Goal: Task Accomplishment & Management: Complete application form

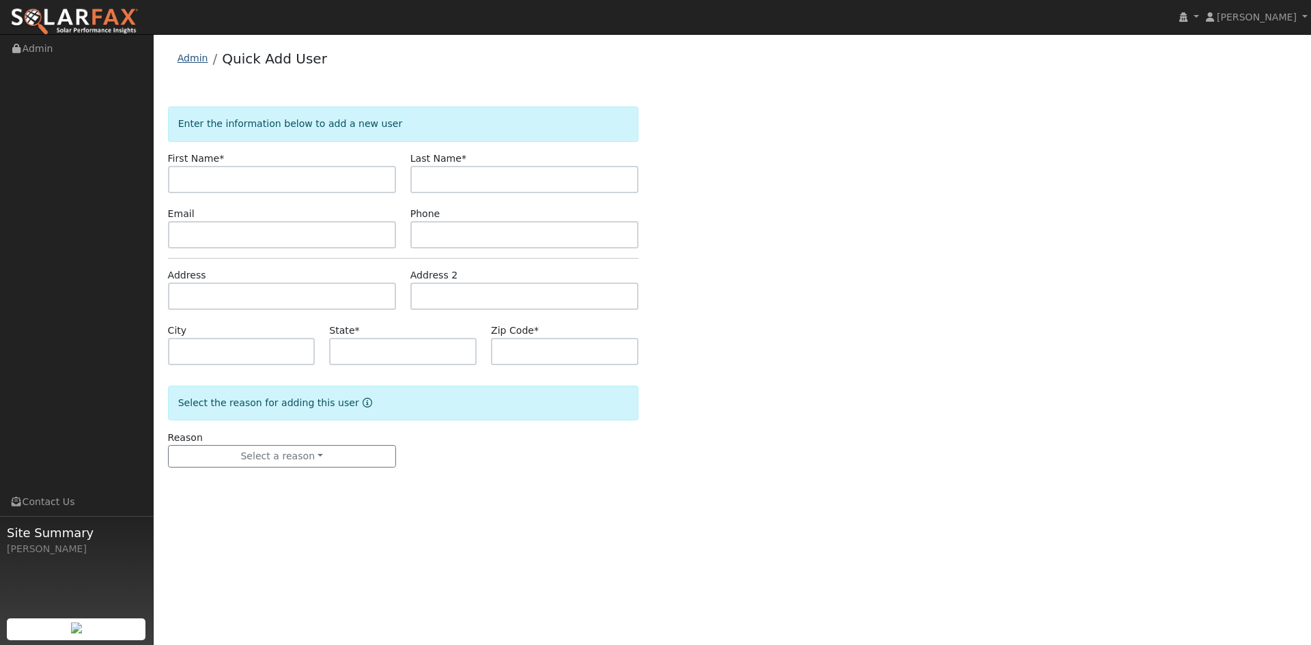
click at [191, 59] on link "Admin" at bounding box center [193, 58] width 31 height 11
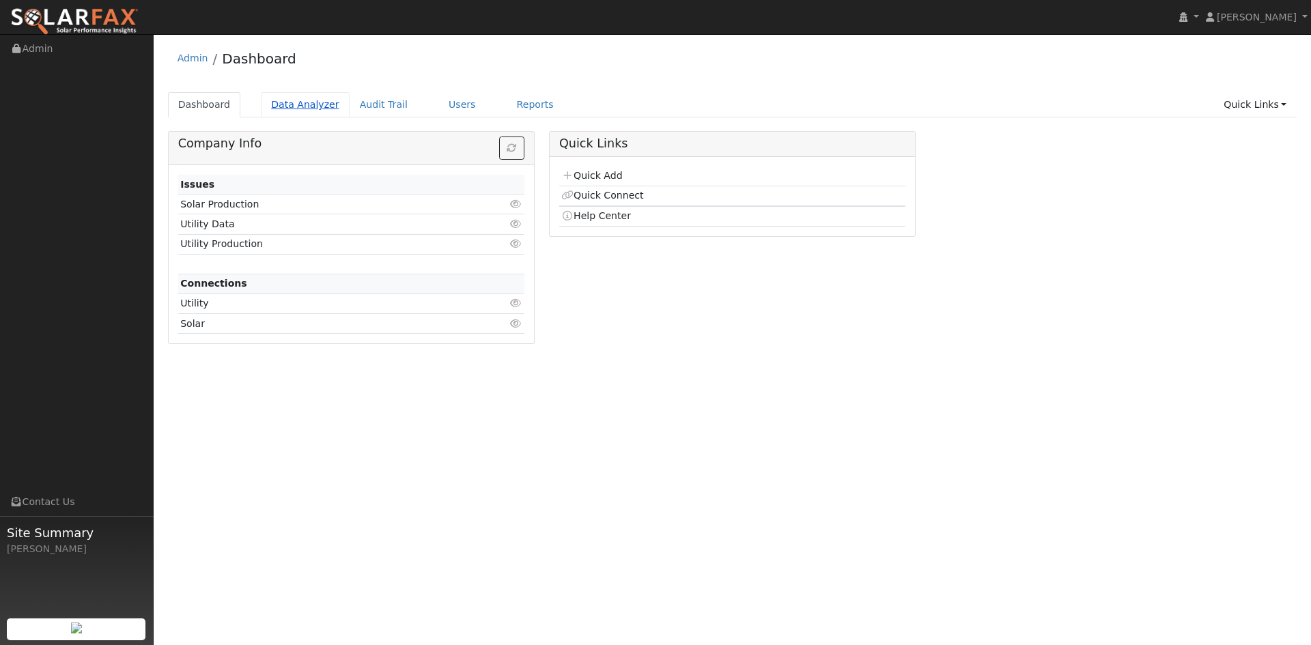
click at [309, 107] on link "Data Analyzer" at bounding box center [305, 104] width 89 height 25
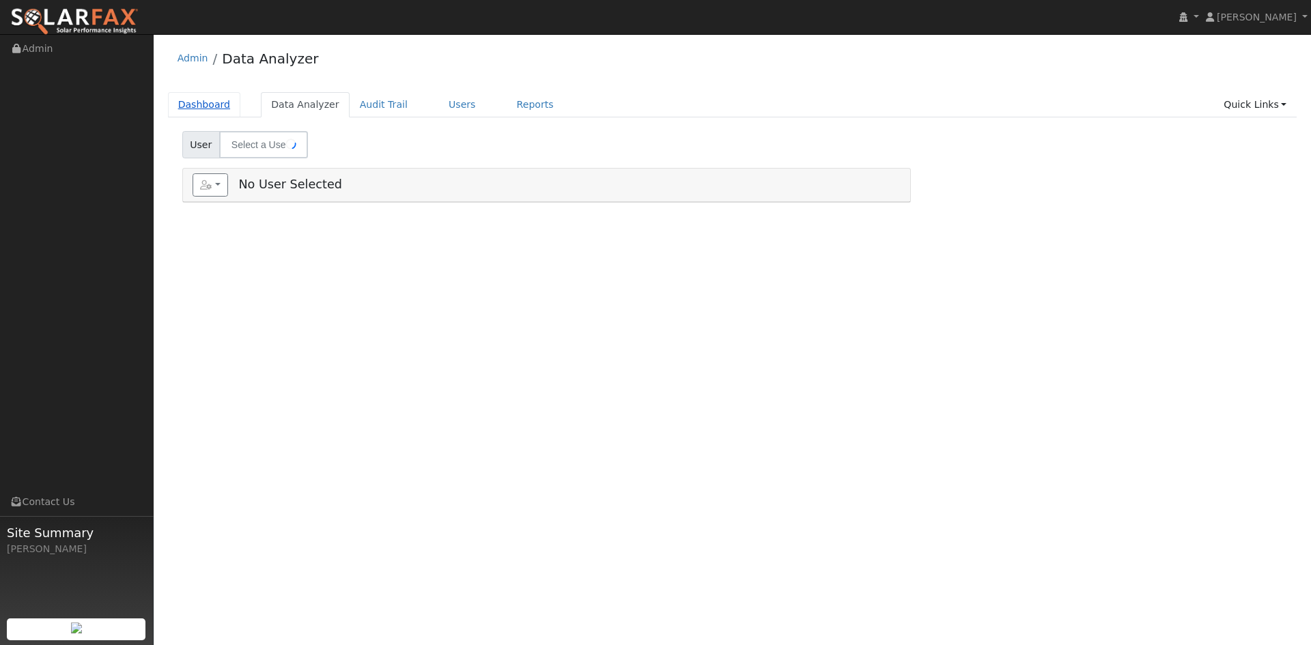
click at [212, 105] on link "Dashboard" at bounding box center [204, 104] width 73 height 25
type input "Michael Dion"
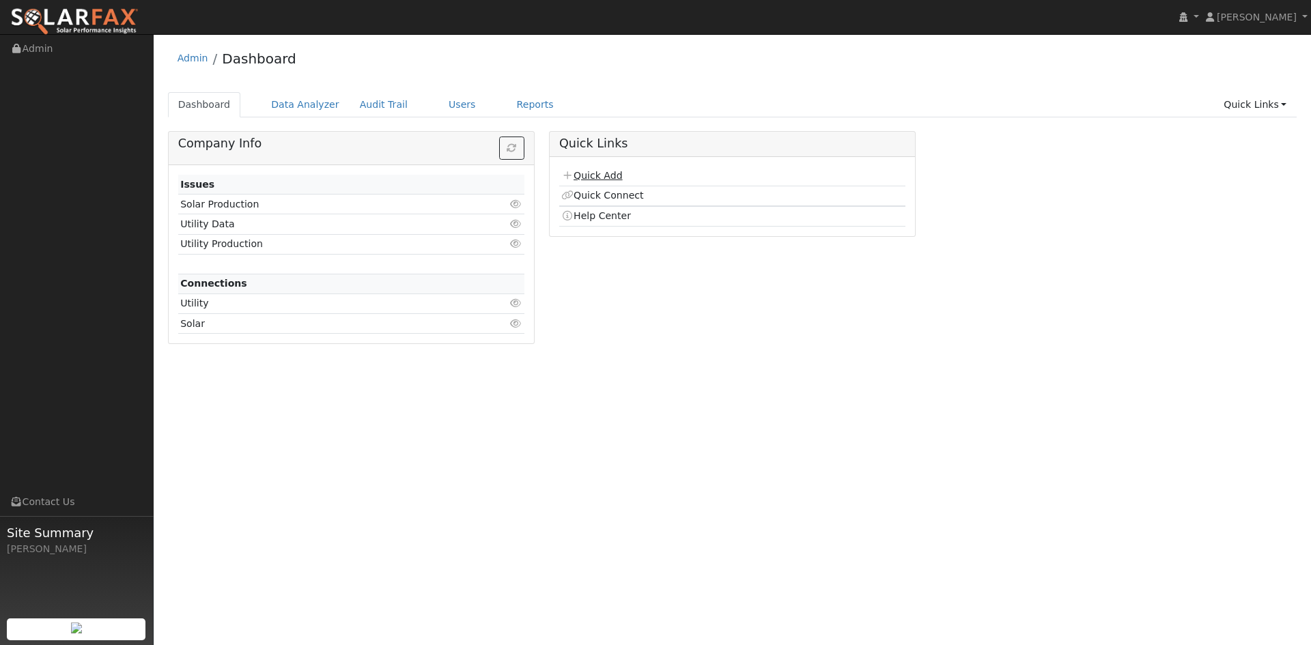
click at [611, 181] on link "Quick Add" at bounding box center [591, 175] width 61 height 11
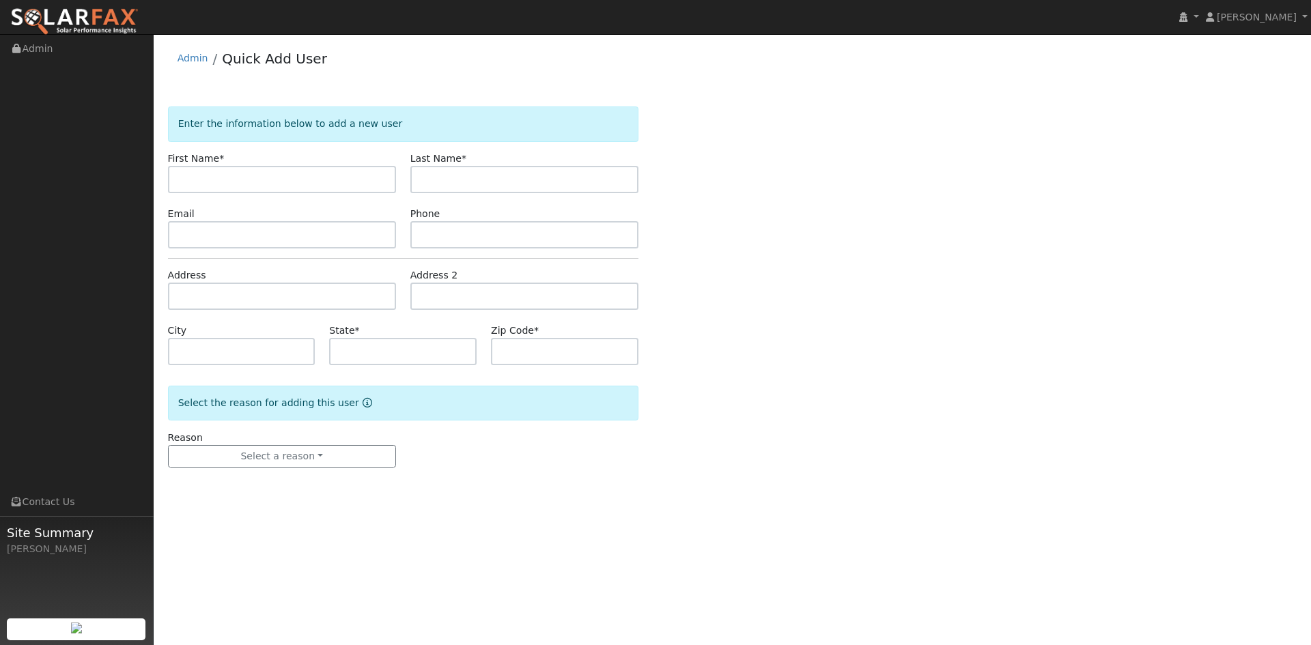
click at [256, 178] on input "text" at bounding box center [282, 179] width 228 height 27
type input "Alan"
type input "Grau"
click at [327, 225] on input "text" at bounding box center [282, 234] width 228 height 27
paste input "openspacerunner@att.net"
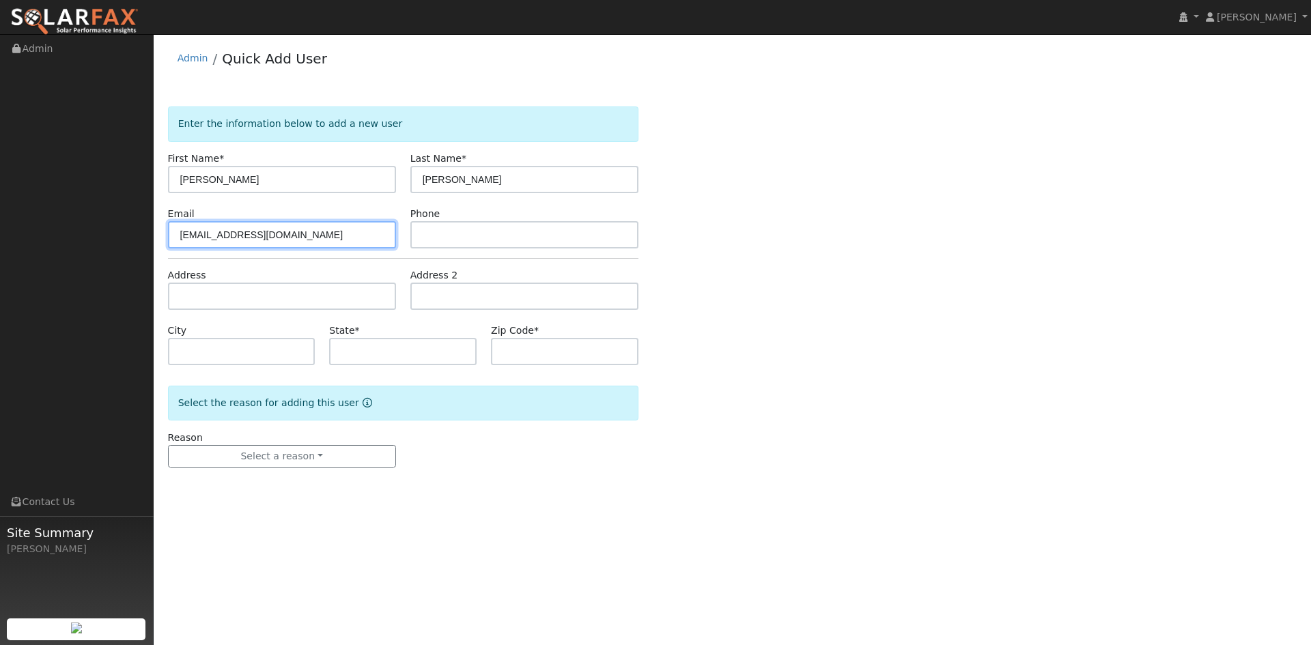
type input "openspacerunner@att.net"
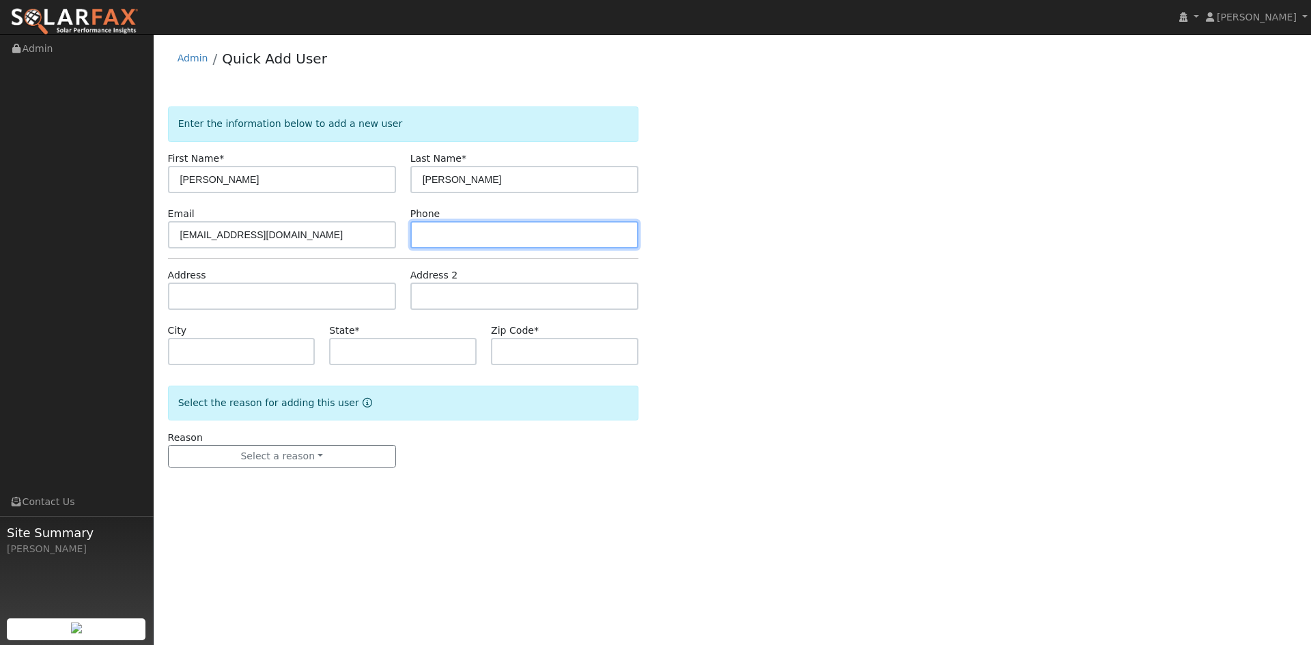
click at [497, 229] on input "text" at bounding box center [524, 234] width 228 height 27
paste input "(707) 760-4923"
type input "(707) 760-4923"
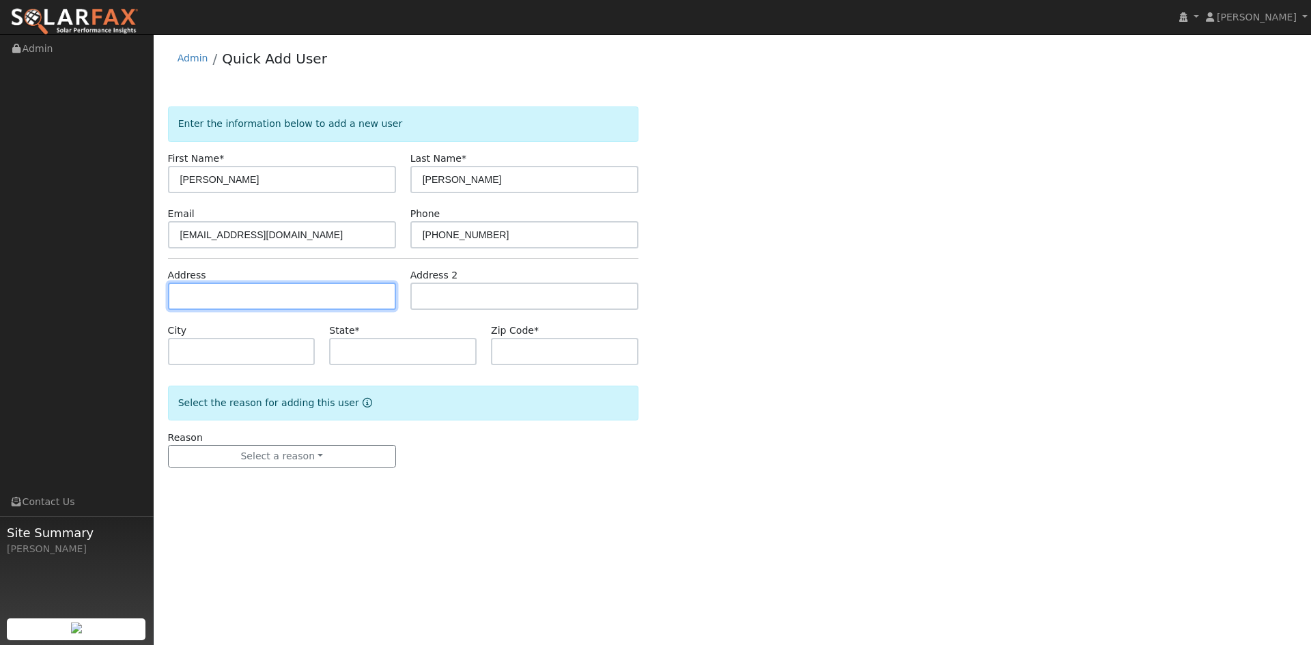
click at [206, 305] on input "text" at bounding box center [282, 296] width 228 height 27
paste input "29 Luzanne Cir"
type input "29 Luzanne Circle"
type input "San Anselmo"
type input "CA"
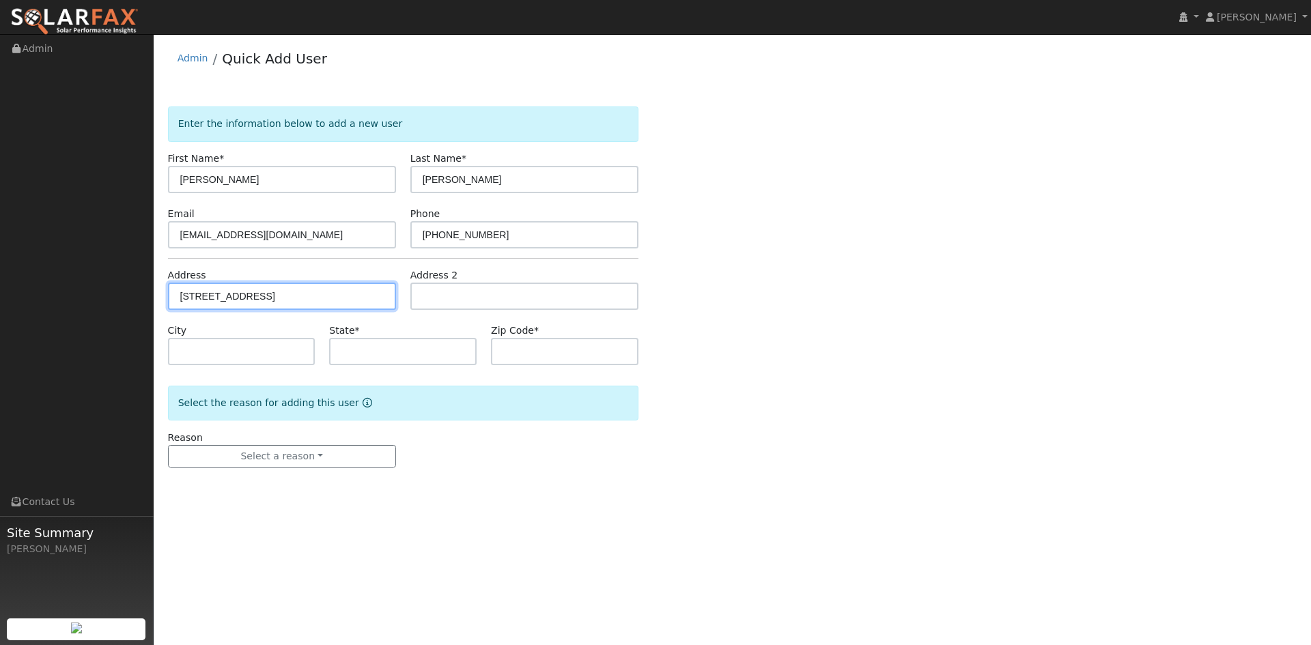
type input "94960"
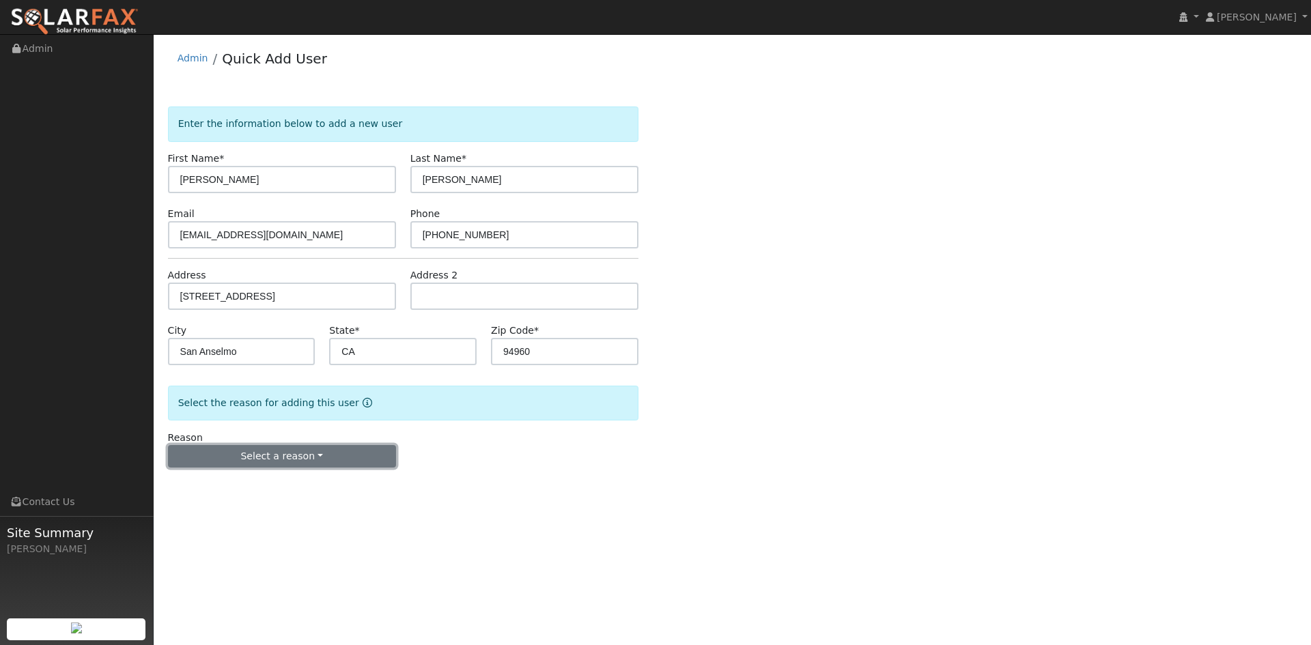
click at [234, 457] on button "Select a reason" at bounding box center [282, 456] width 228 height 23
click at [223, 487] on link "New lead" at bounding box center [244, 484] width 151 height 19
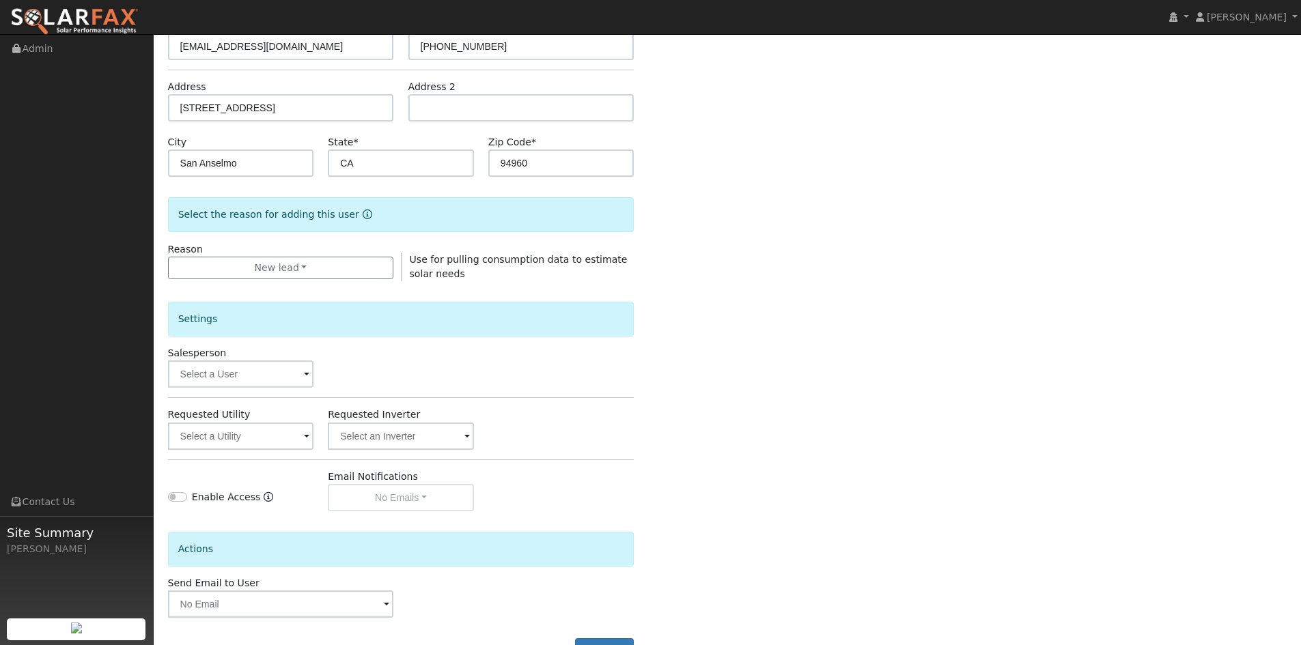
scroll to position [205, 0]
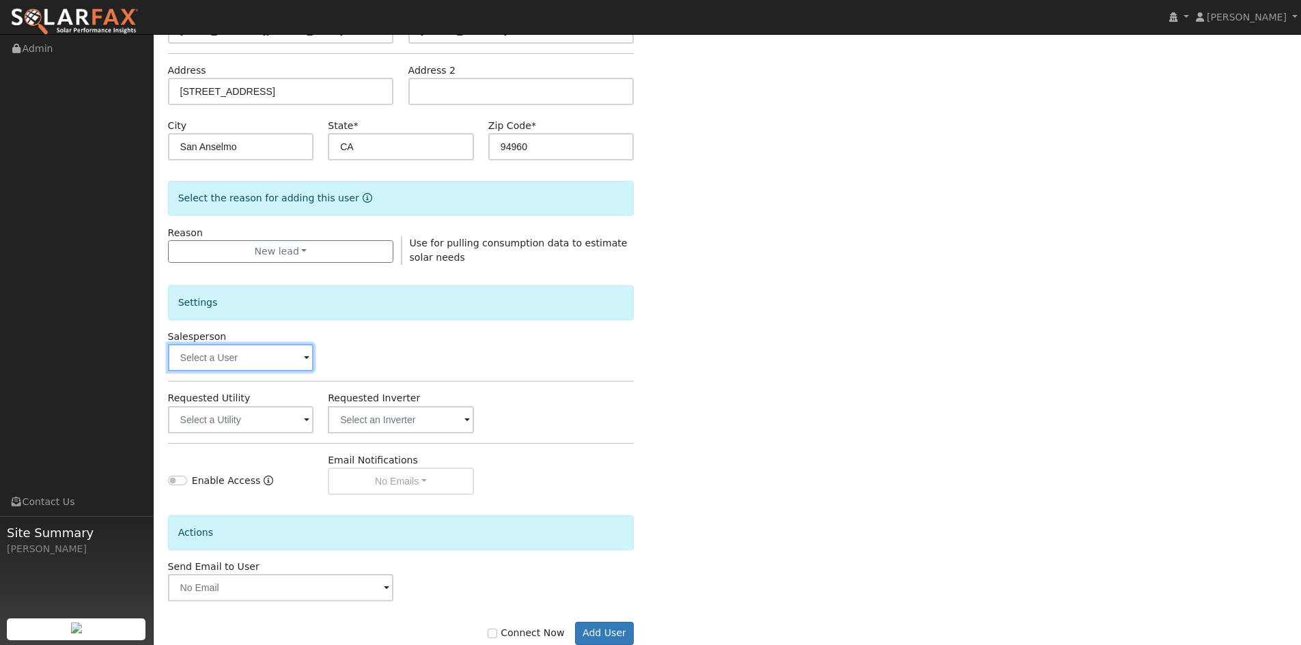
click at [239, 355] on input "text" at bounding box center [241, 357] width 146 height 27
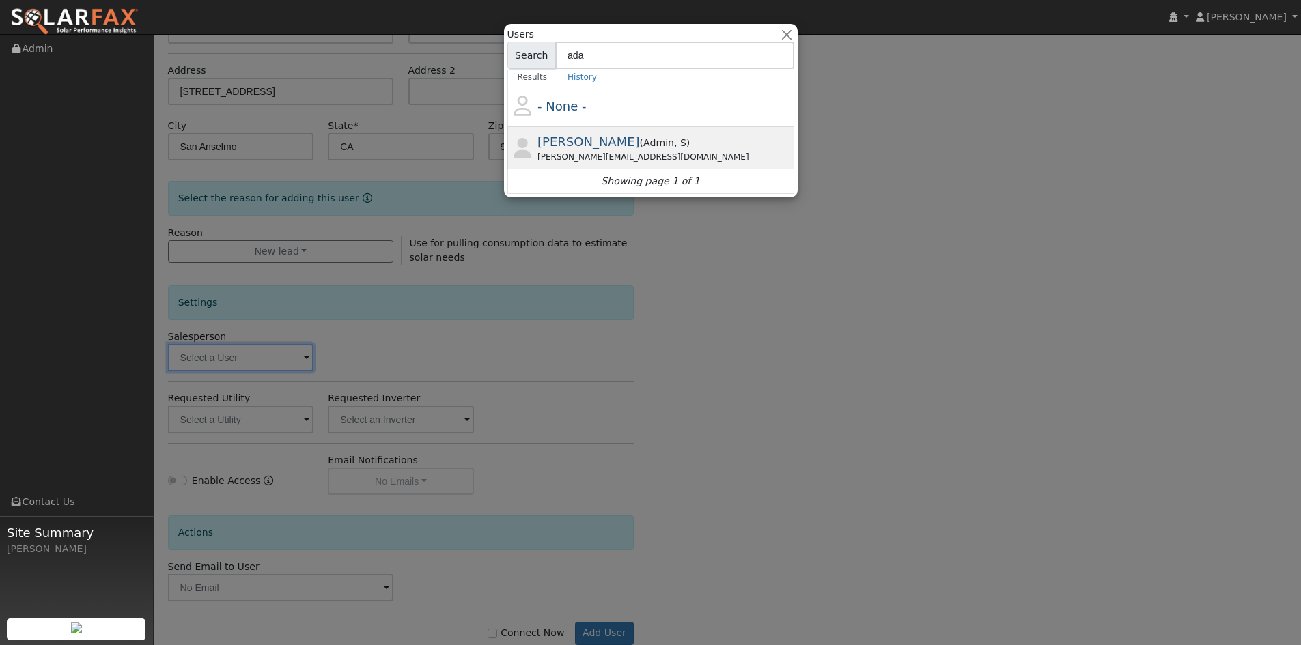
type input "ada"
click at [573, 149] on span "Adam Hedemark" at bounding box center [588, 141] width 102 height 14
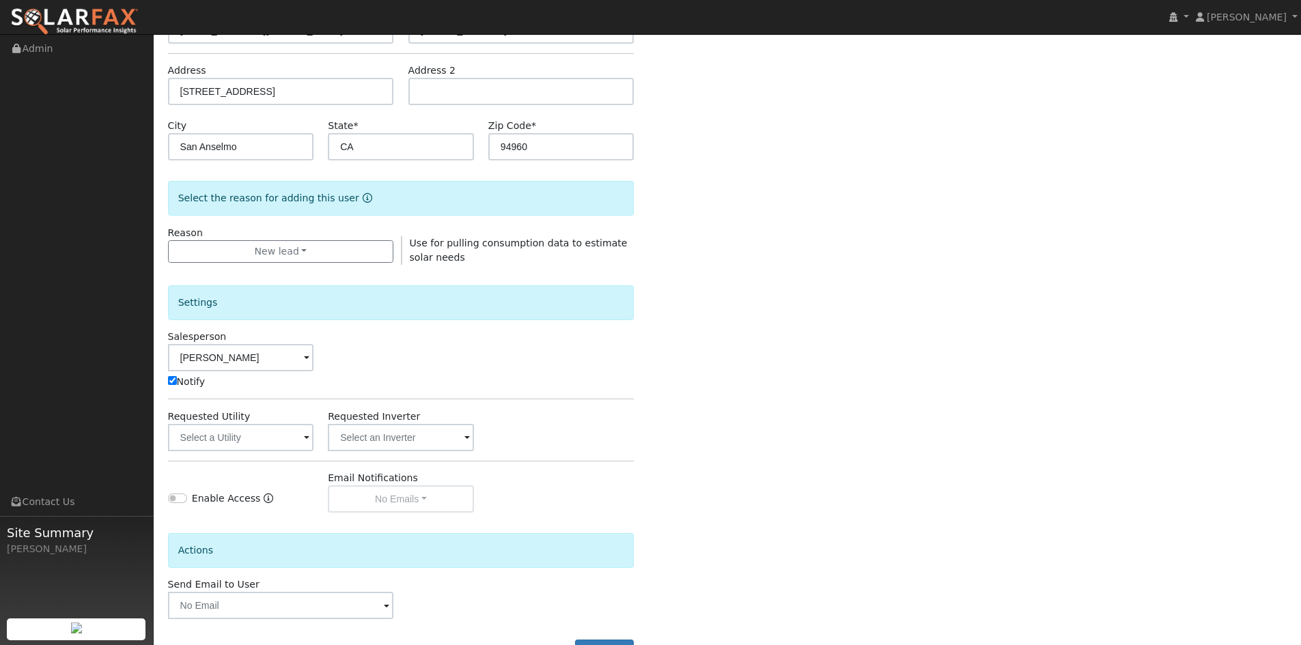
type input "Adam Hedemark"
click at [231, 431] on input "text" at bounding box center [241, 437] width 146 height 27
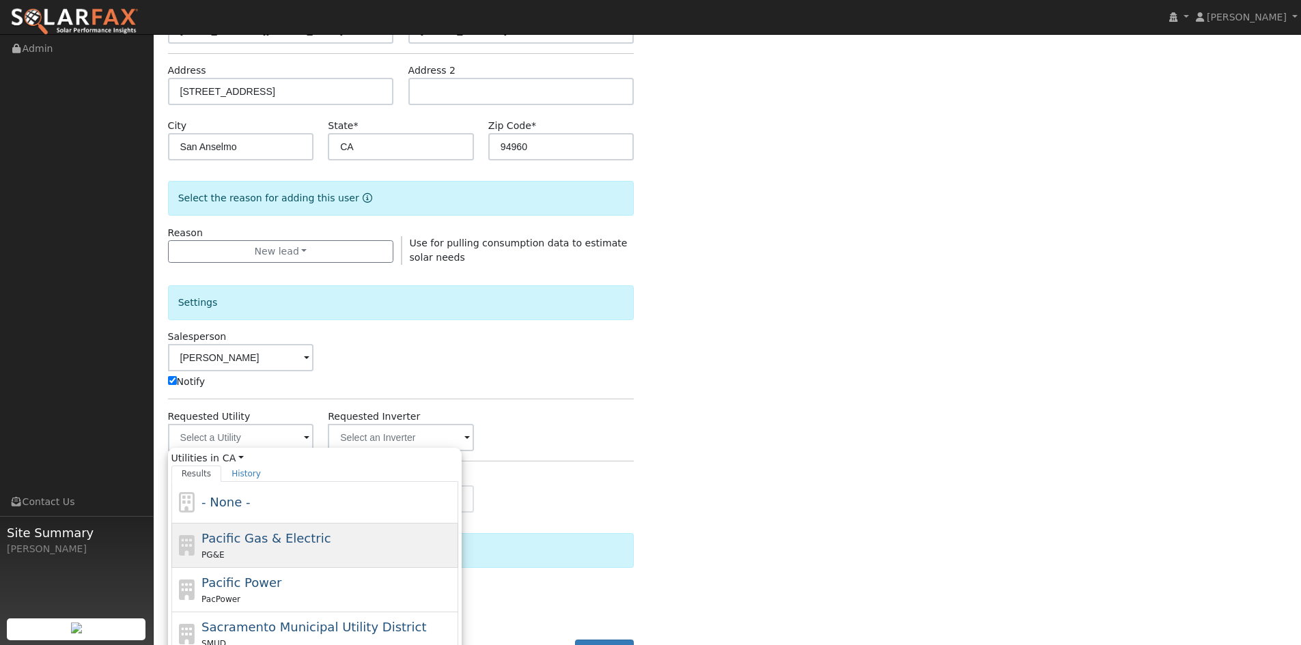
click at [261, 543] on span "Pacific Gas & Electric" at bounding box center [265, 538] width 129 height 14
type input "Pacific Gas & Electric"
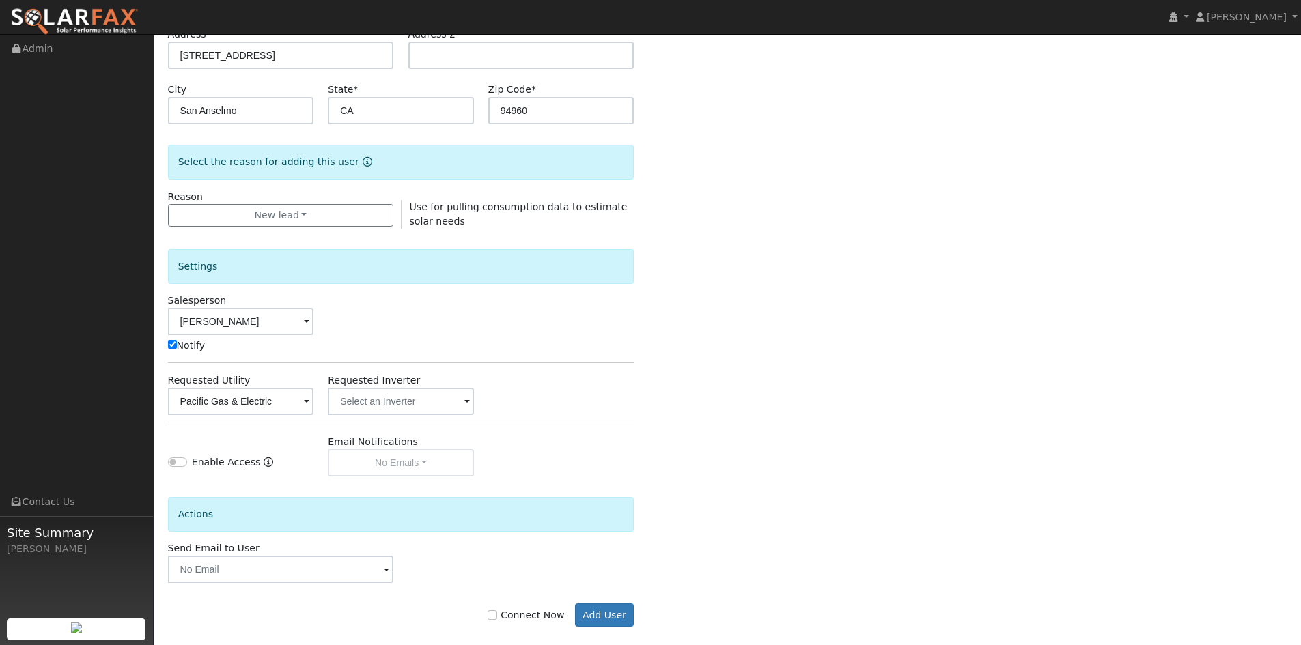
scroll to position [257, 0]
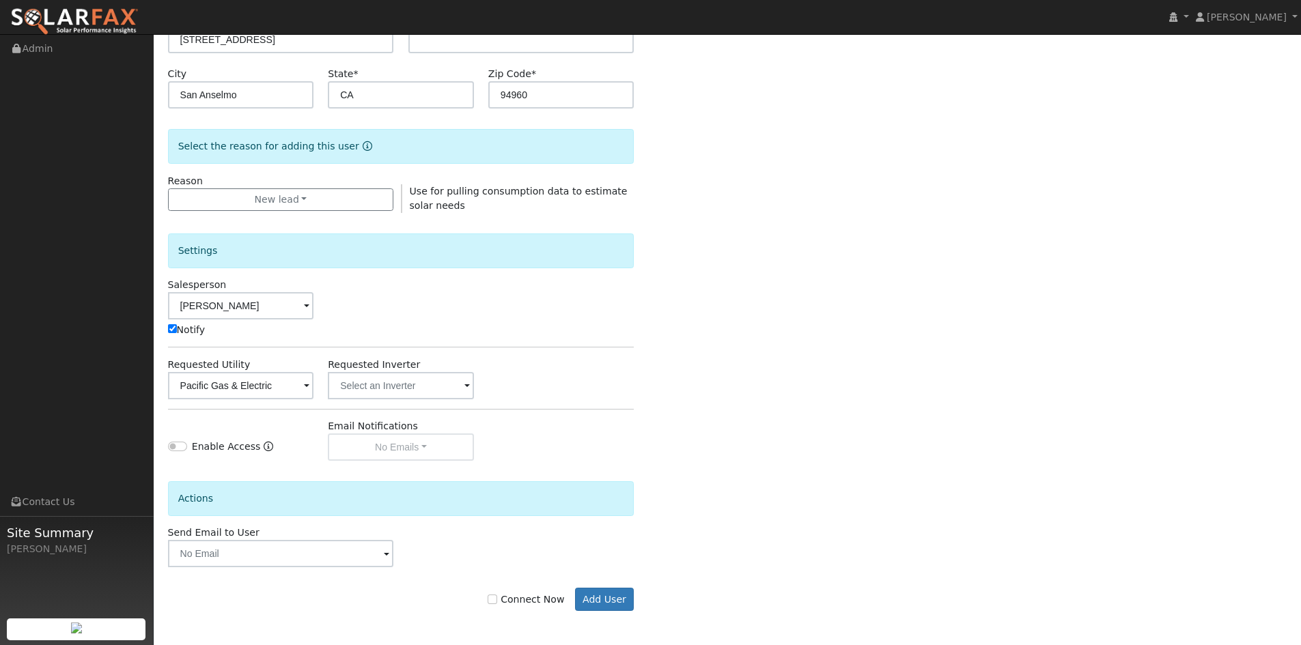
click at [523, 599] on label "Connect Now" at bounding box center [525, 600] width 76 height 14
click at [497, 599] on input "Connect Now" at bounding box center [492, 600] width 10 height 10
checkbox input "true"
click at [588, 594] on button "Add User" at bounding box center [604, 599] width 59 height 23
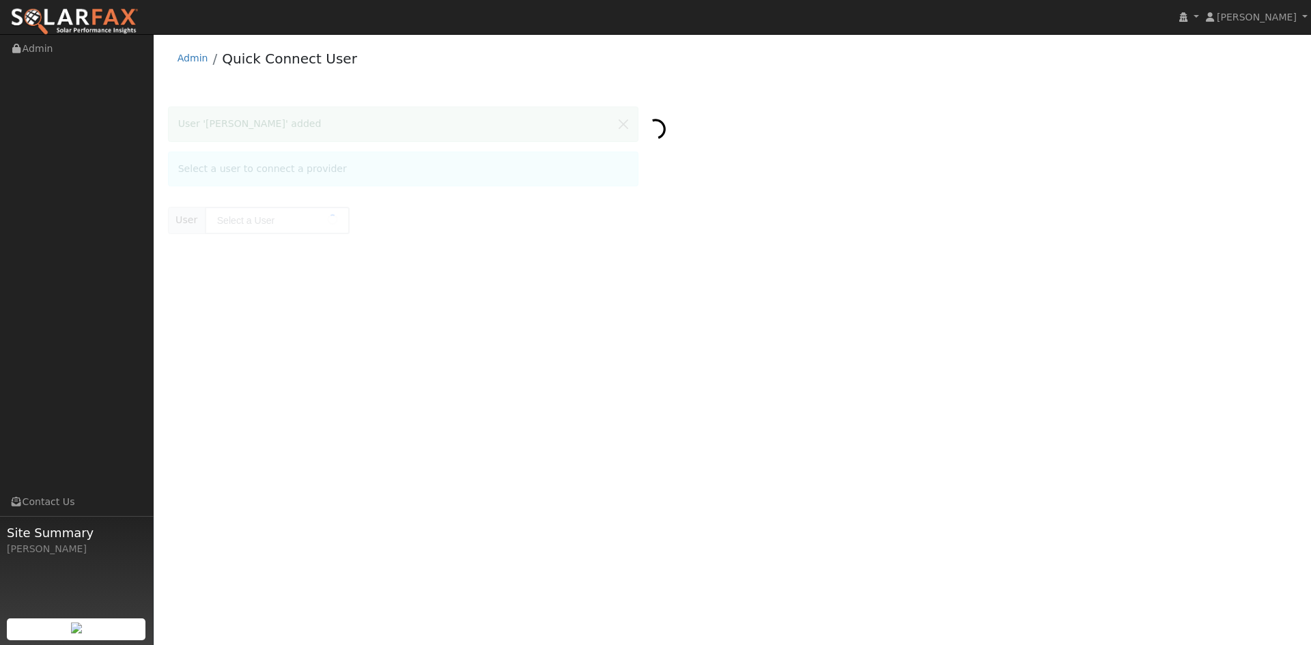
type input "Alan Grau"
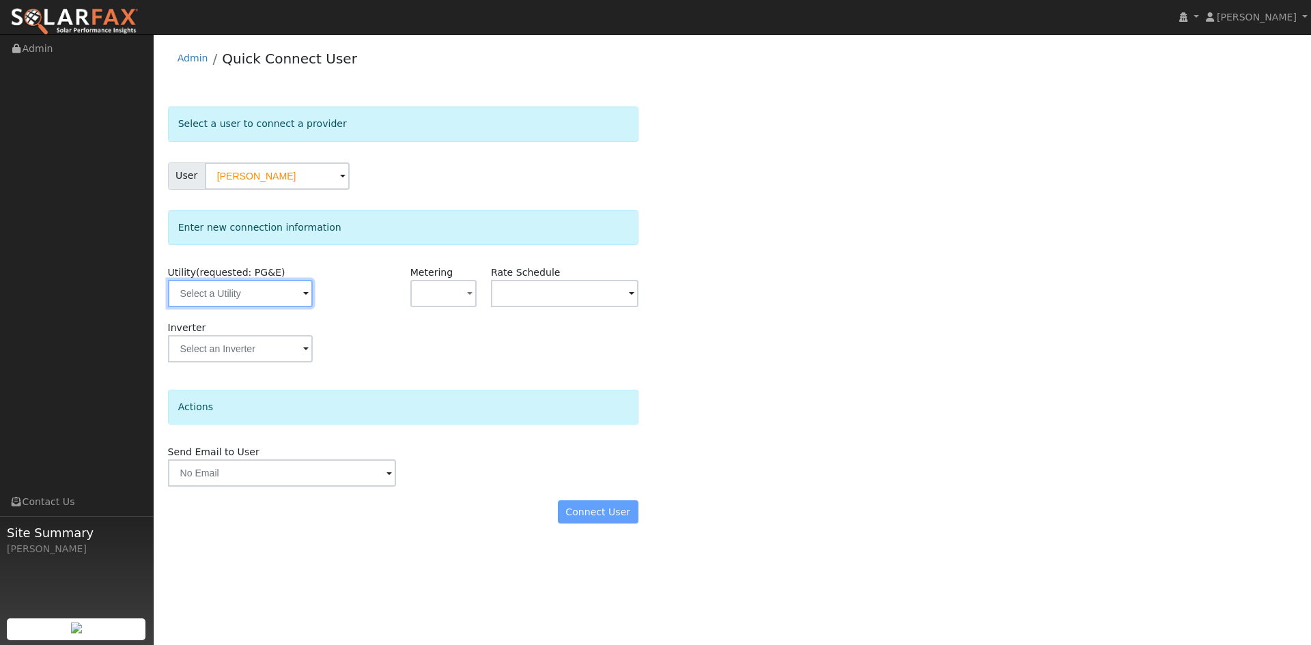
click at [258, 292] on input "text" at bounding box center [240, 293] width 145 height 27
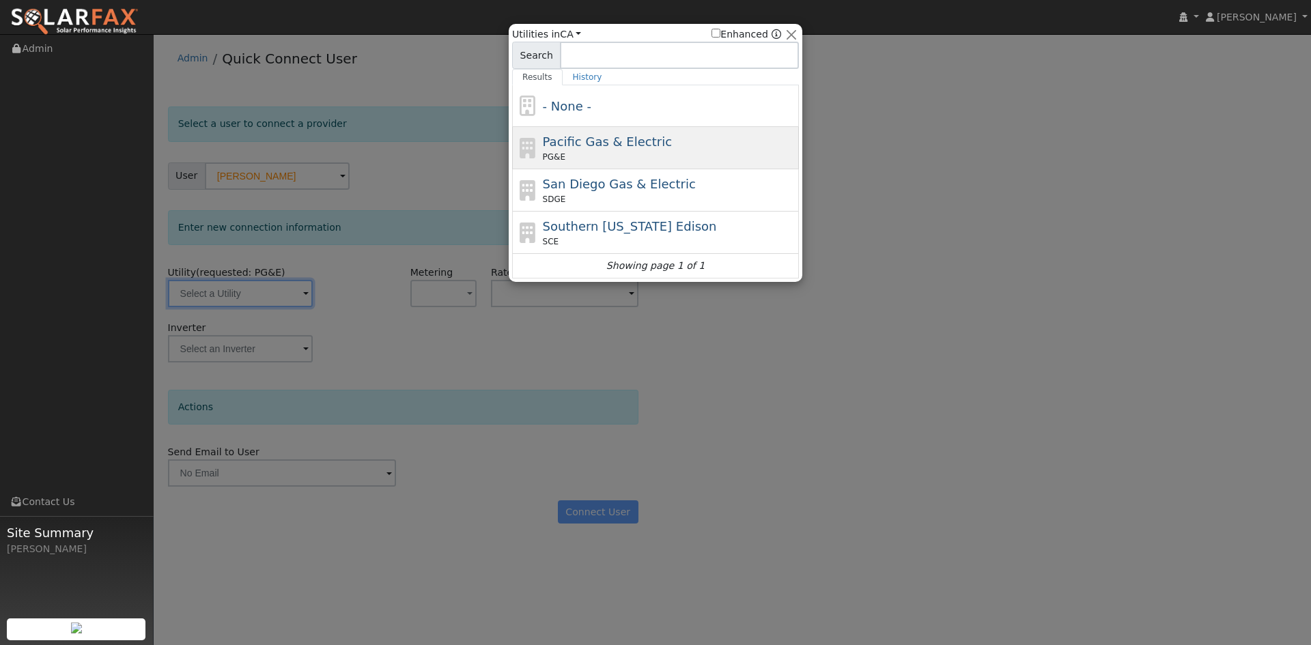
click at [593, 138] on span "Pacific Gas & Electric" at bounding box center [607, 141] width 129 height 14
type input "PG&E"
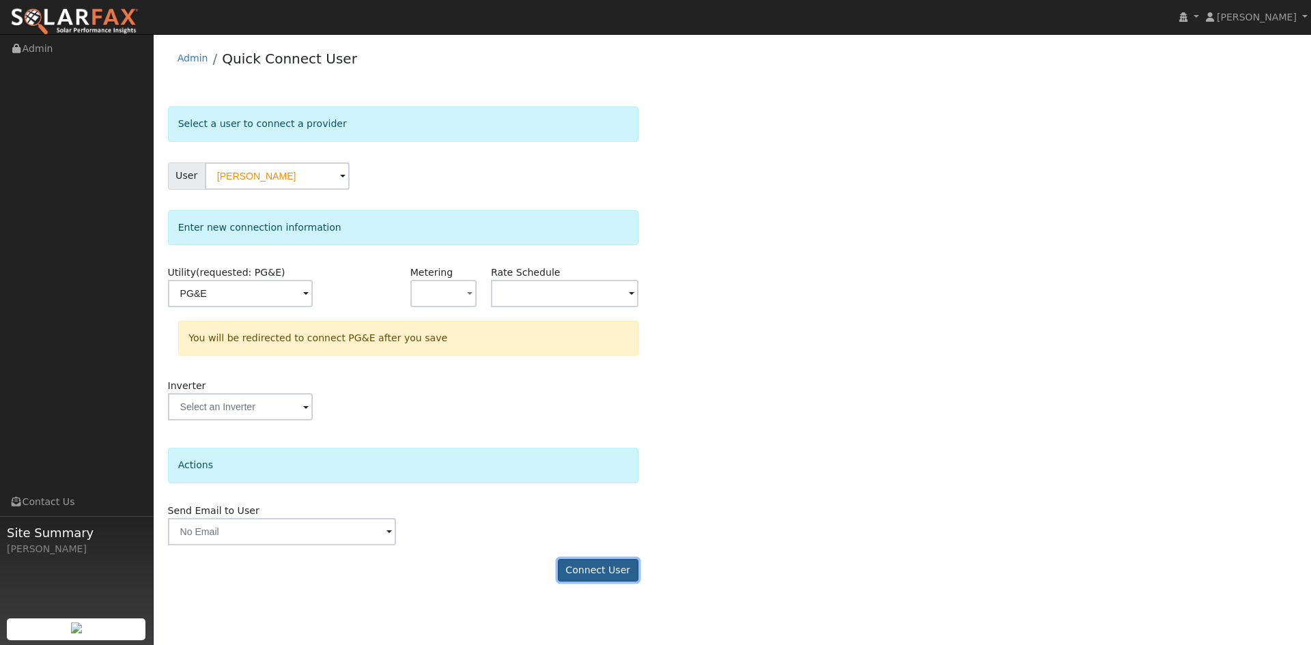
click at [597, 565] on button "Connect User" at bounding box center [598, 570] width 81 height 23
